Goal: Task Accomplishment & Management: Manage account settings

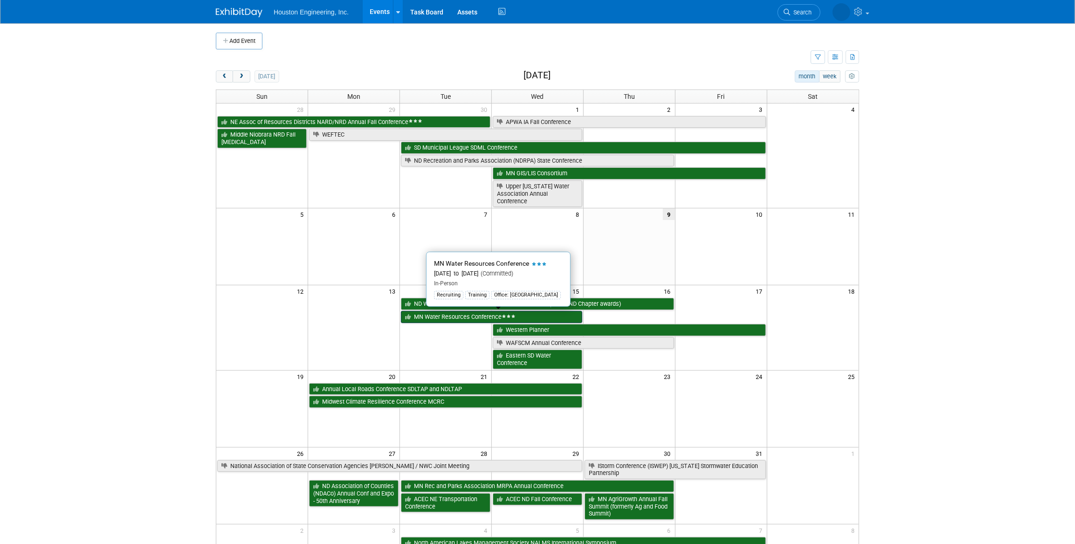
click at [459, 318] on link "MN Water Resources Conference" at bounding box center [491, 317] width 181 height 12
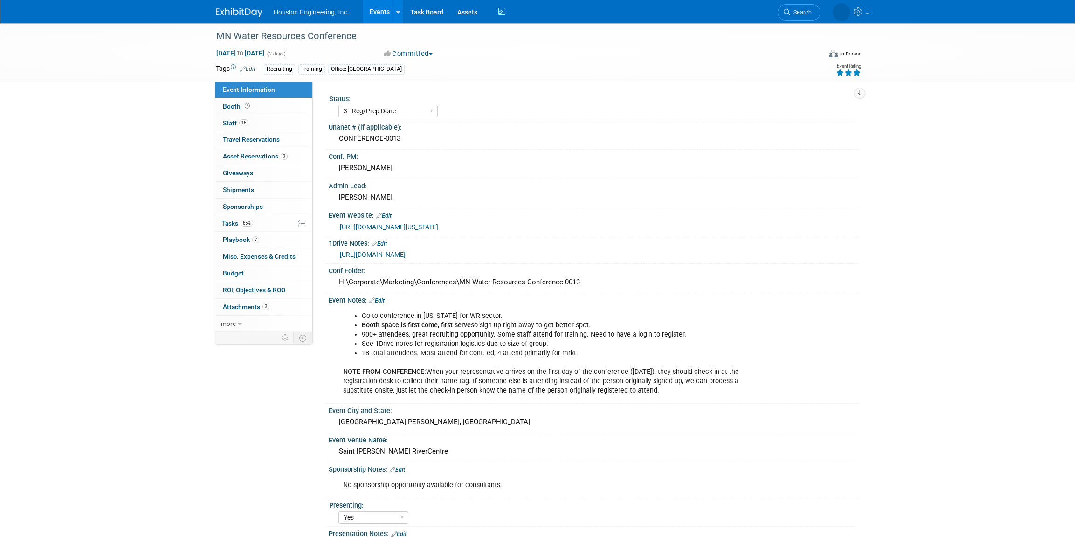
select select "3 - Reg/Prep Done"
select select "Yes"
select select "No"
select select "Water Resources"
click at [253, 105] on link "Booth" at bounding box center [263, 106] width 97 height 16
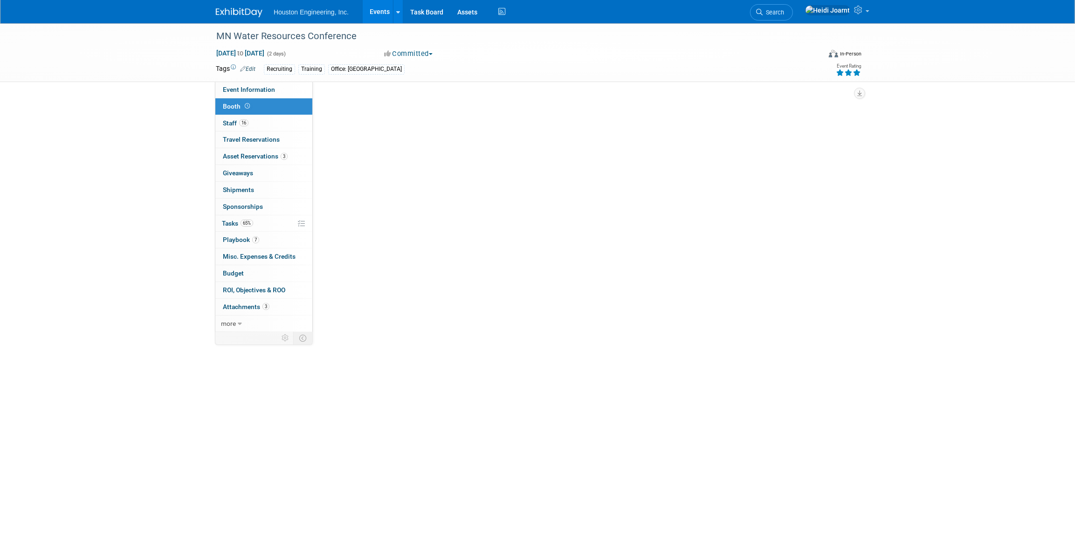
select select "Yes"
select select "[GEOGRAPHIC_DATA]"
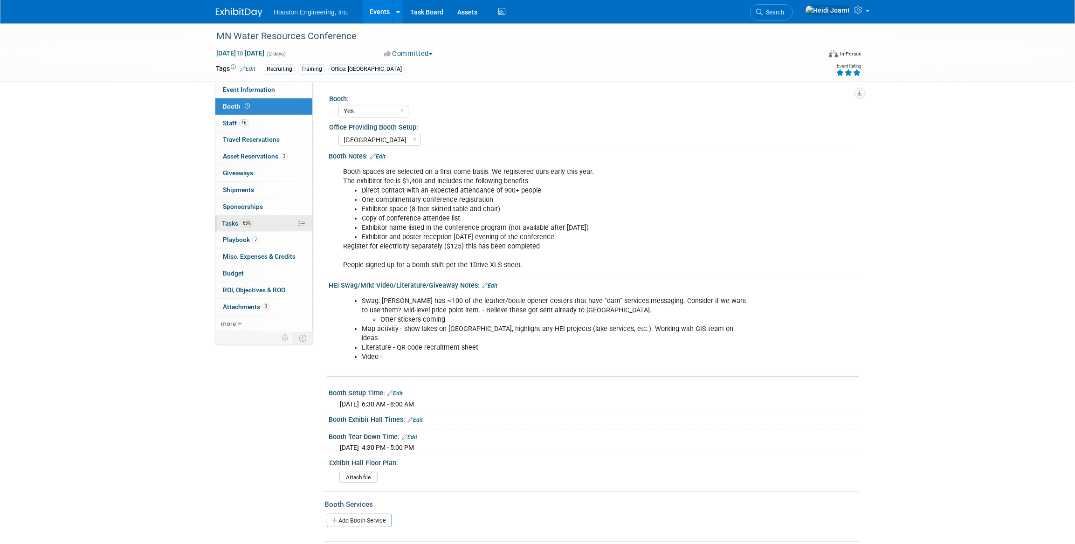
click at [258, 219] on link "65% Tasks 65%" at bounding box center [263, 223] width 97 height 16
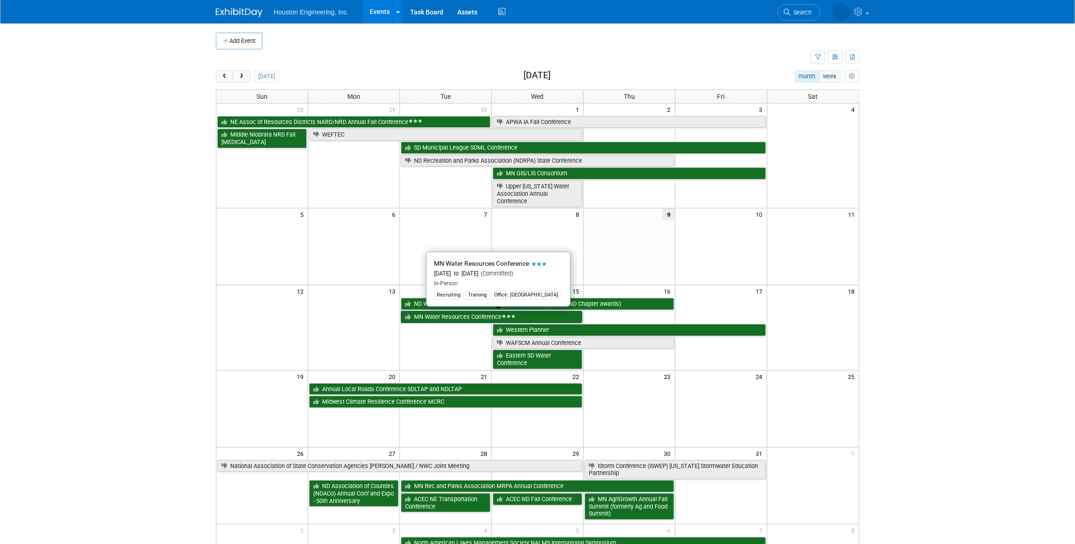
click at [457, 314] on link "MN Water Resources Conference" at bounding box center [491, 317] width 181 height 12
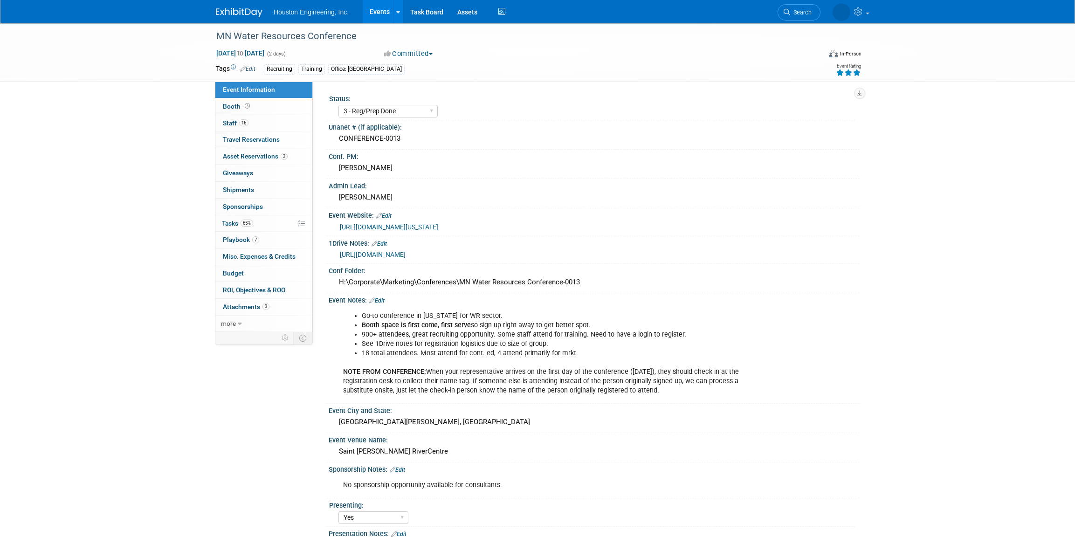
select select "3 - Reg/Prep Done"
select select "Yes"
select select "No"
select select "Water Resources"
click at [236, 110] on span "Booth" at bounding box center [237, 106] width 29 height 7
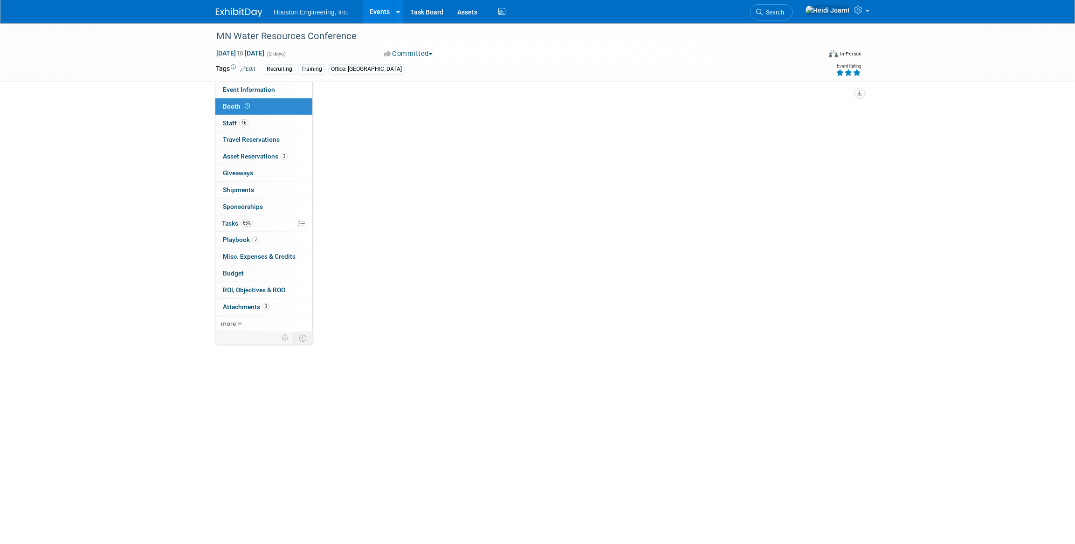
select select "Yes"
select select "[GEOGRAPHIC_DATA]"
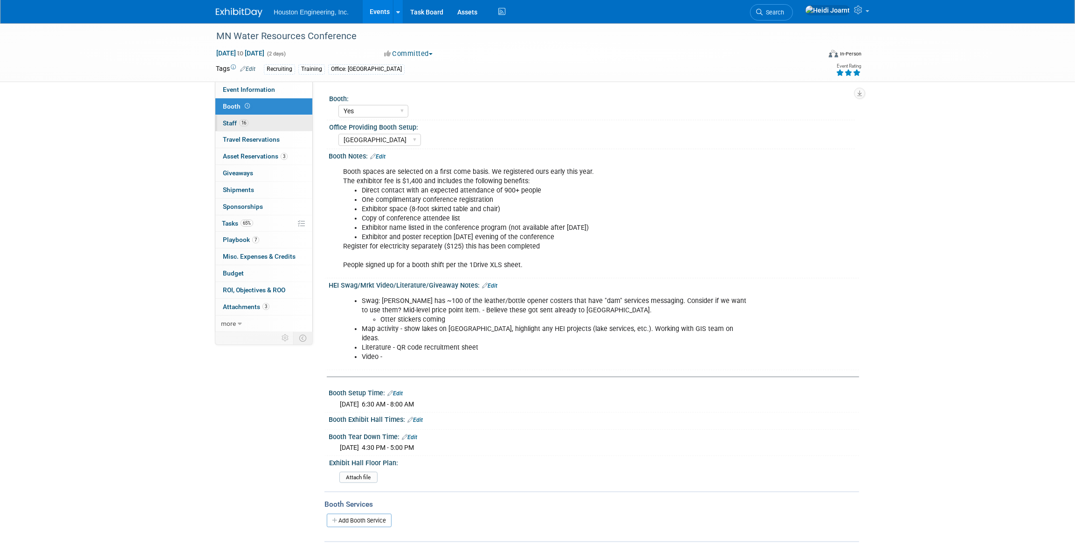
click at [237, 125] on span "Staff 16" at bounding box center [236, 122] width 26 height 7
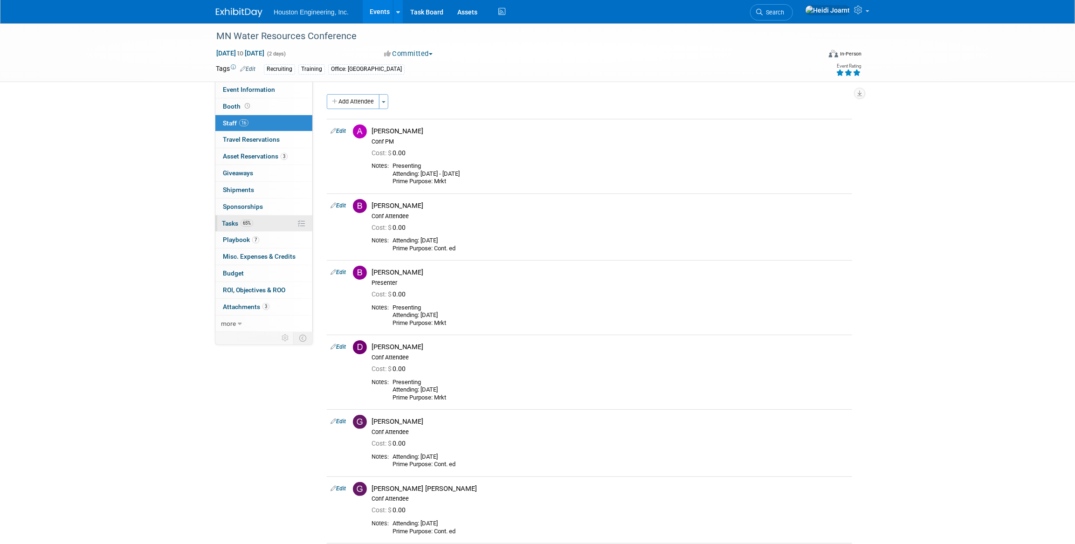
click at [256, 219] on link "65% Tasks 65%" at bounding box center [263, 223] width 97 height 16
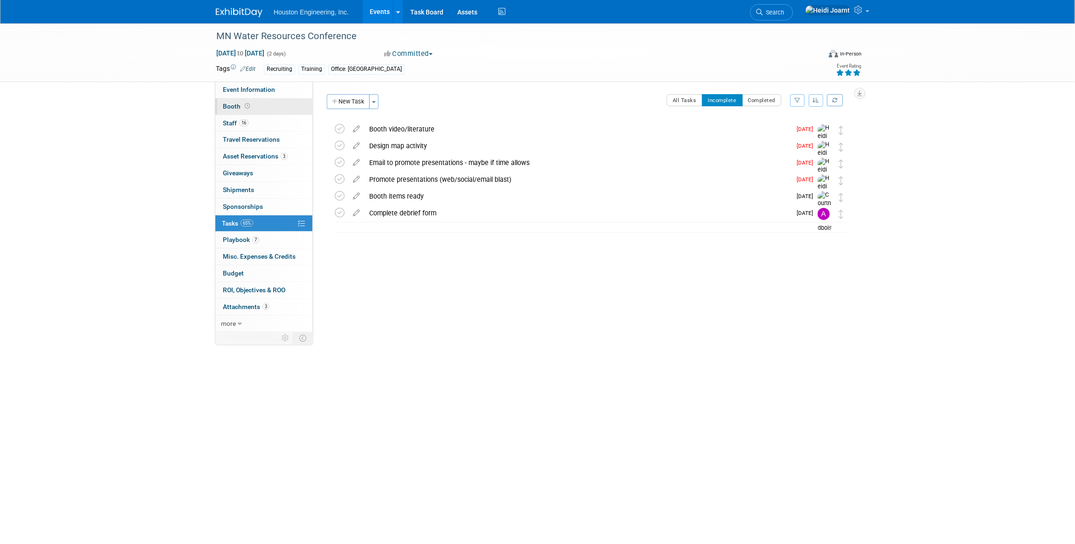
click at [255, 110] on link "Booth" at bounding box center [263, 106] width 97 height 16
select select "Yes"
select select "[GEOGRAPHIC_DATA]"
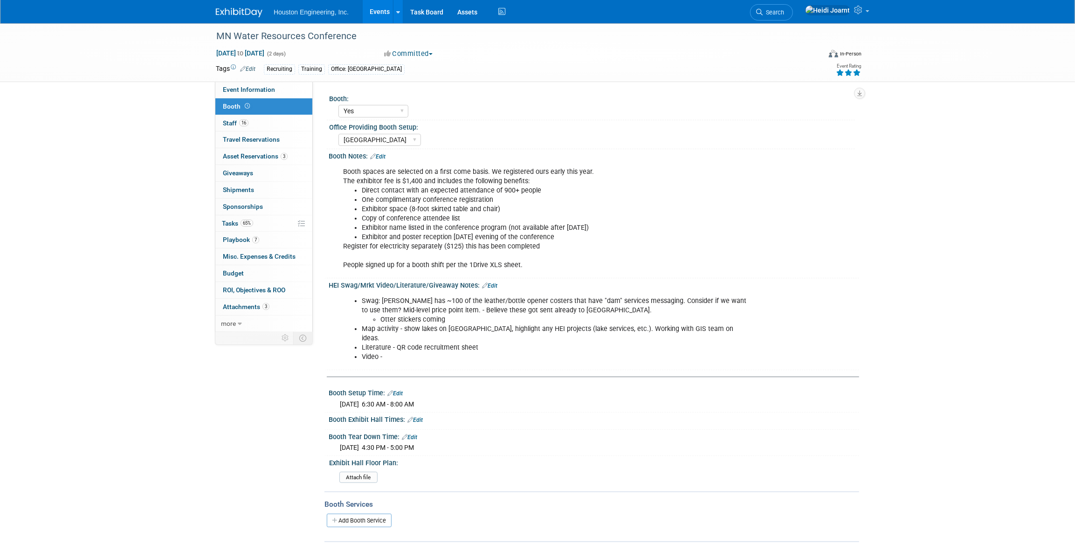
click at [482, 286] on icon at bounding box center [485, 286] width 6 height 6
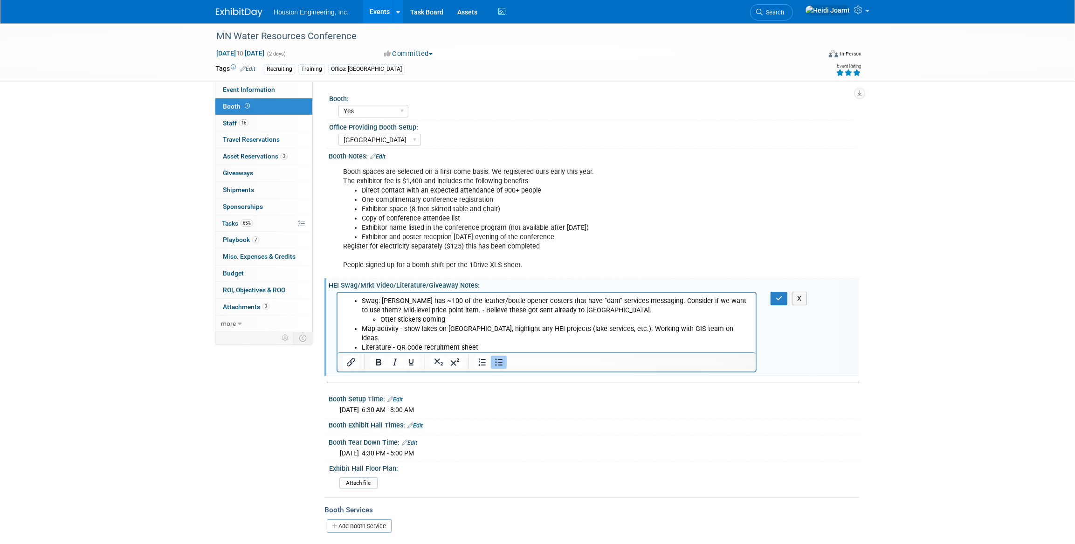
click at [485, 343] on li "Literature - QR code recruitment sheet" at bounding box center [555, 347] width 389 height 9
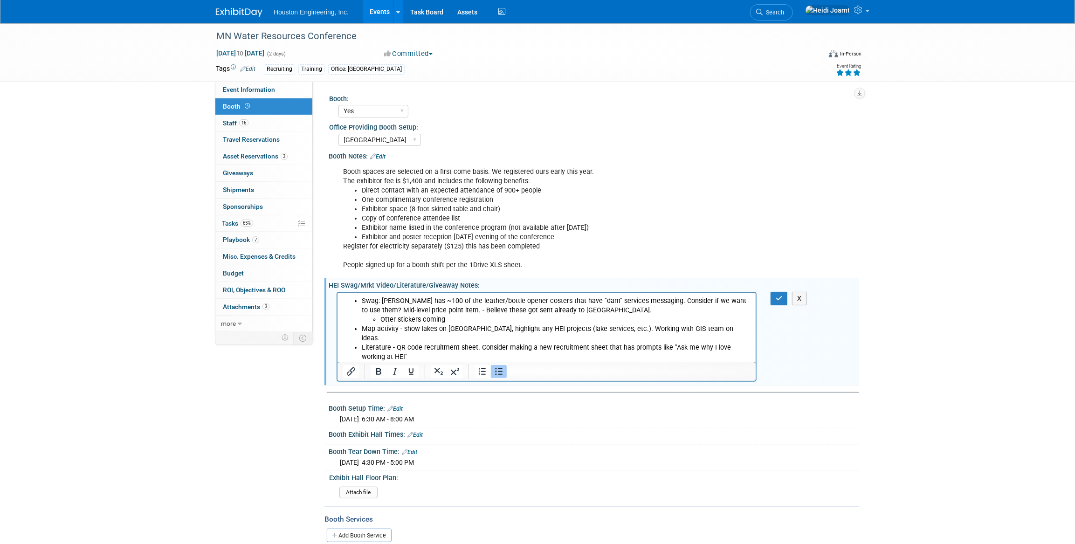
drag, startPoint x: 391, startPoint y: 347, endPoint x: 478, endPoint y: 340, distance: 87.5
click at [478, 343] on li "Literature - QR code recruitment sheet. Consider making a new recruitment sheet…" at bounding box center [555, 352] width 389 height 19
copy li "Consider making a new recruitment sheet that has prompts like "Ask me why I lov…"
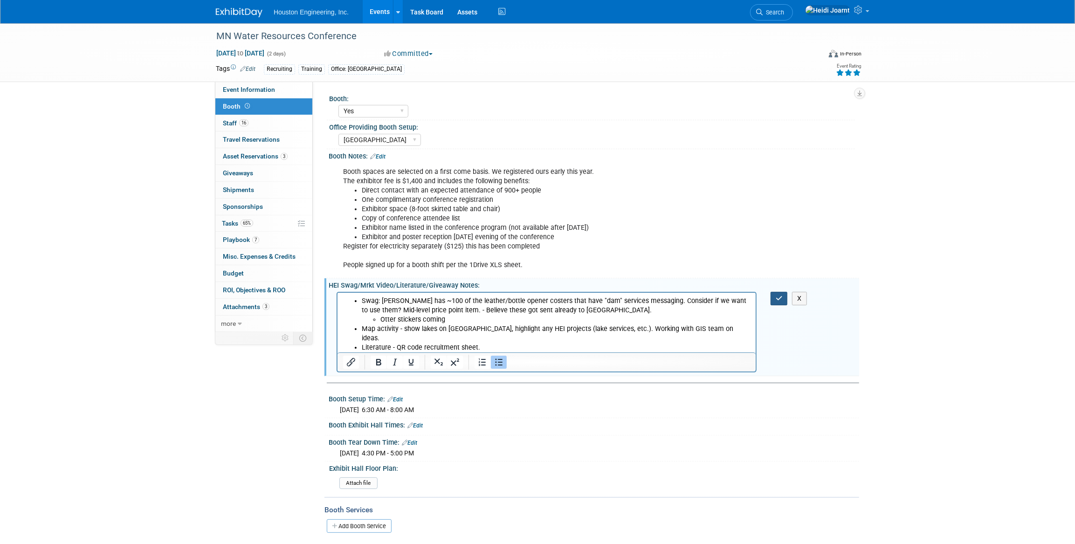
click at [778, 300] on icon "button" at bounding box center [779, 298] width 7 height 7
